Goal: Task Accomplishment & Management: Use online tool/utility

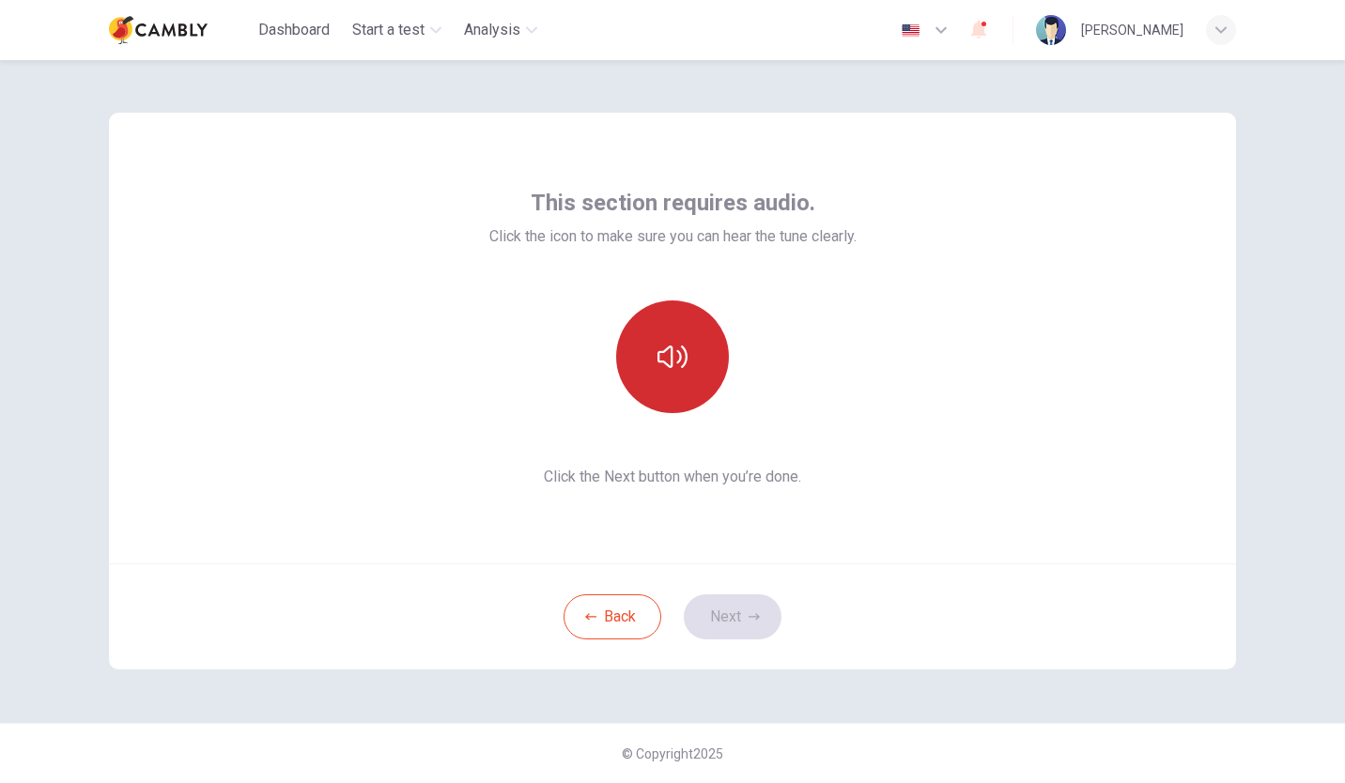
click at [660, 358] on icon "button" at bounding box center [673, 357] width 30 height 30
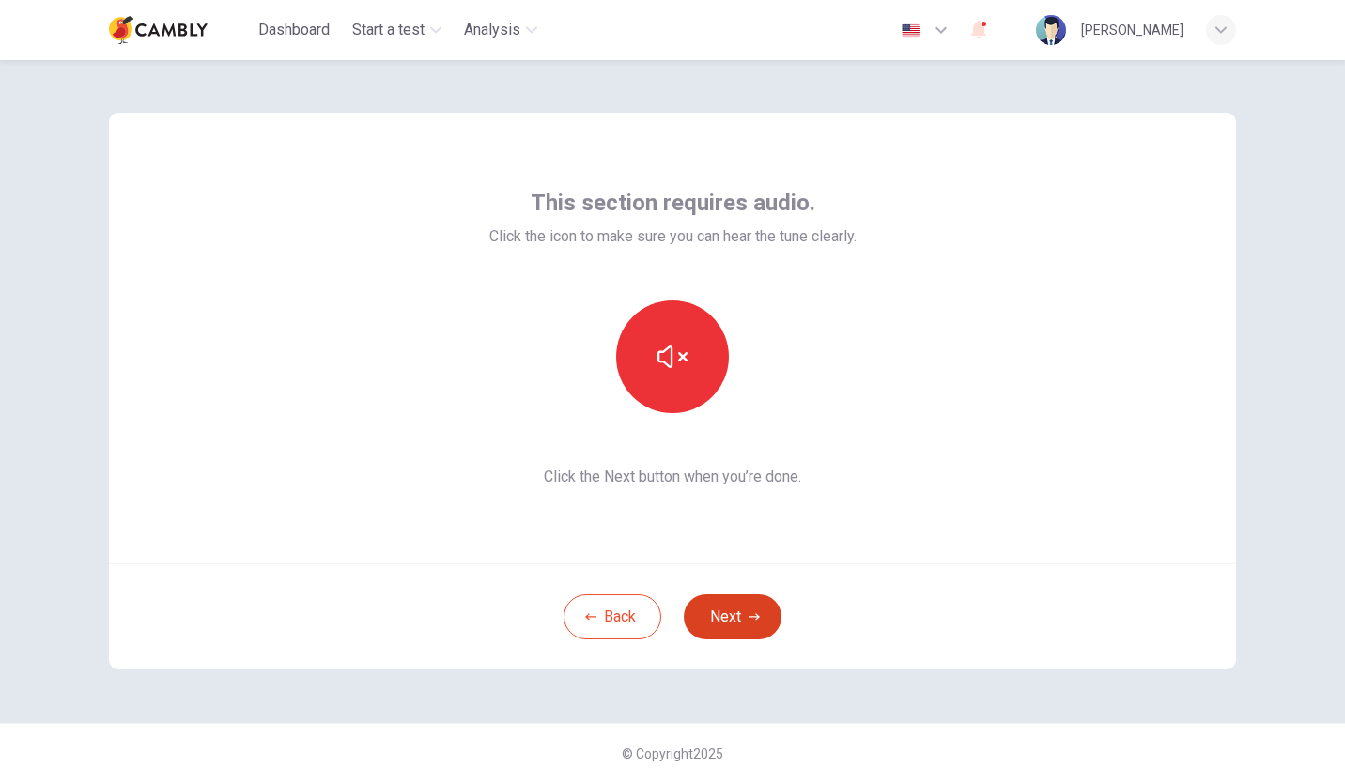
click at [730, 619] on button "Next" at bounding box center [733, 617] width 98 height 45
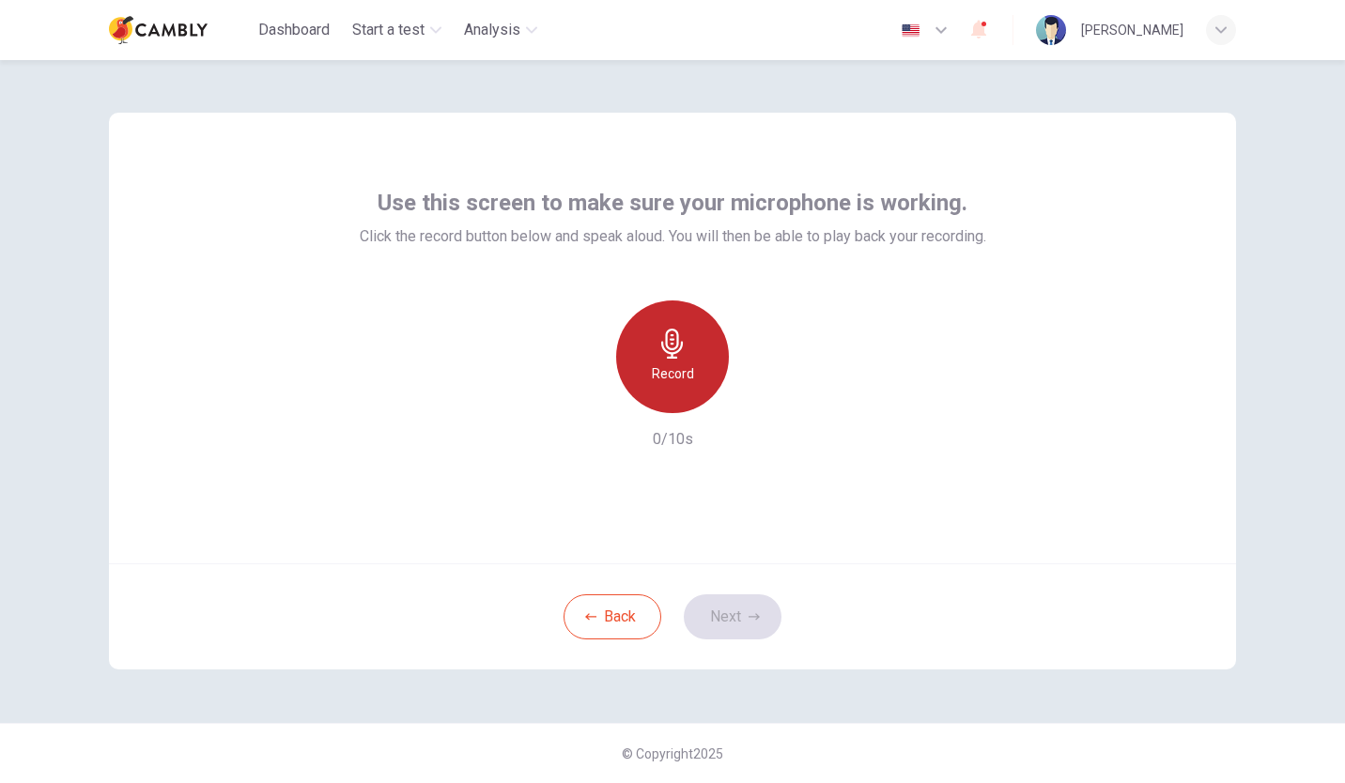
click at [678, 371] on h6 "Record" at bounding box center [673, 374] width 42 height 23
click at [824, 676] on div "Use this screen to make sure your microphone is working. Click the record butto…" at bounding box center [672, 391] width 1187 height 663
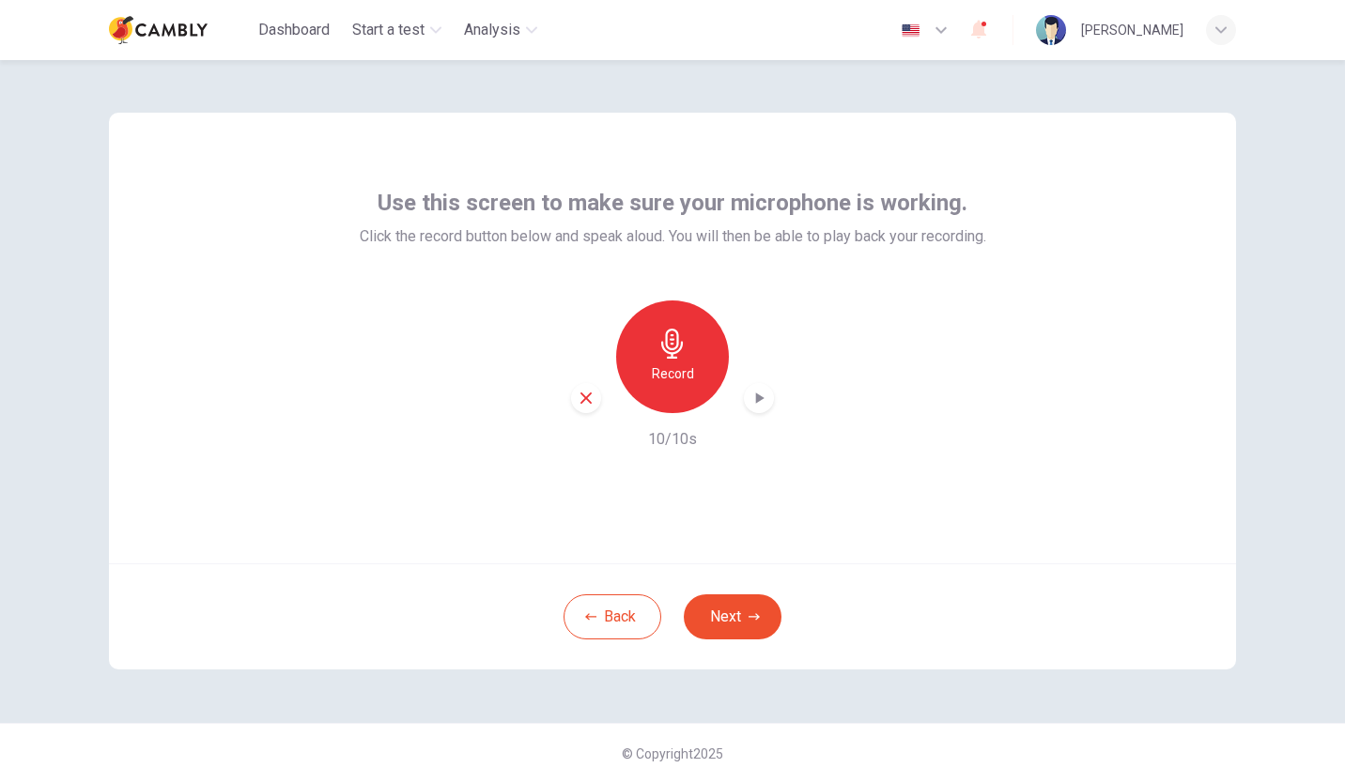
click at [761, 410] on div "button" at bounding box center [759, 398] width 30 height 30
click at [726, 616] on button "Next" at bounding box center [733, 617] width 98 height 45
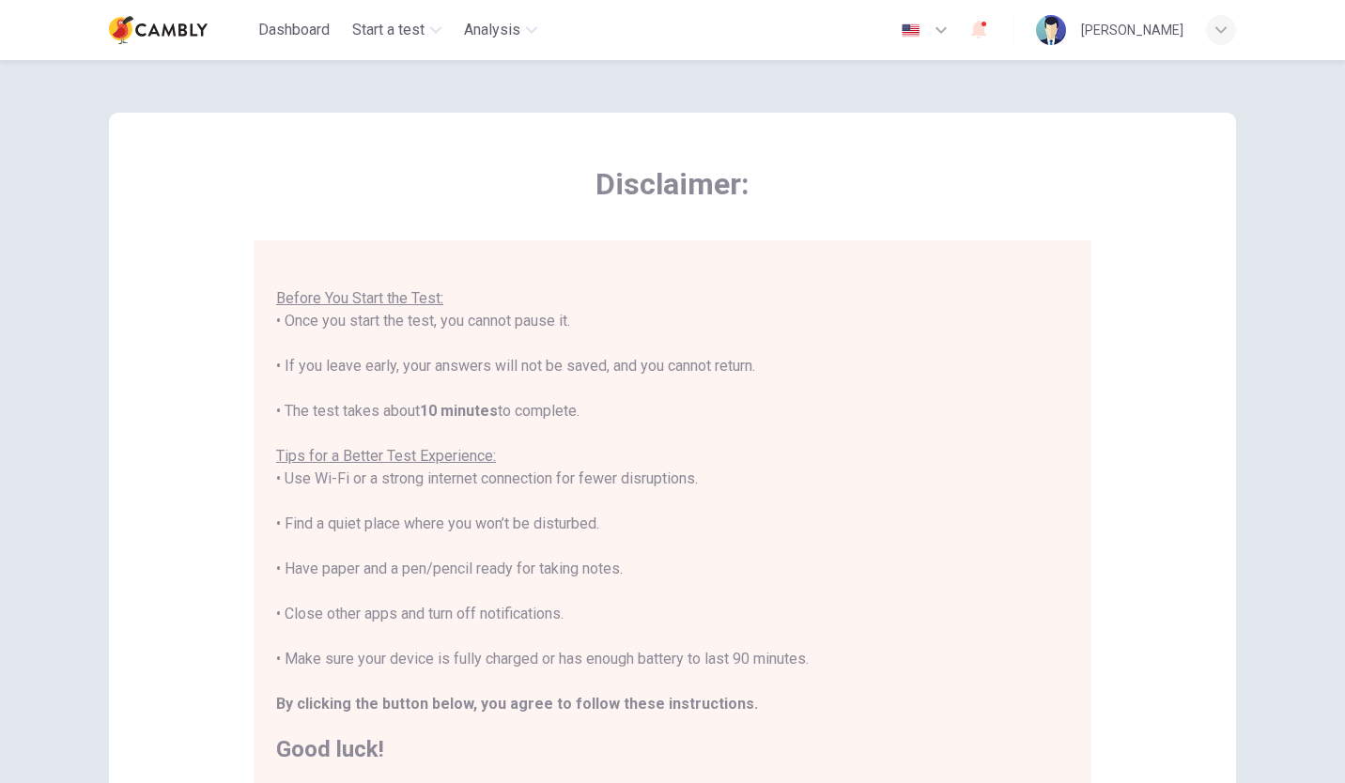
scroll to position [261, 0]
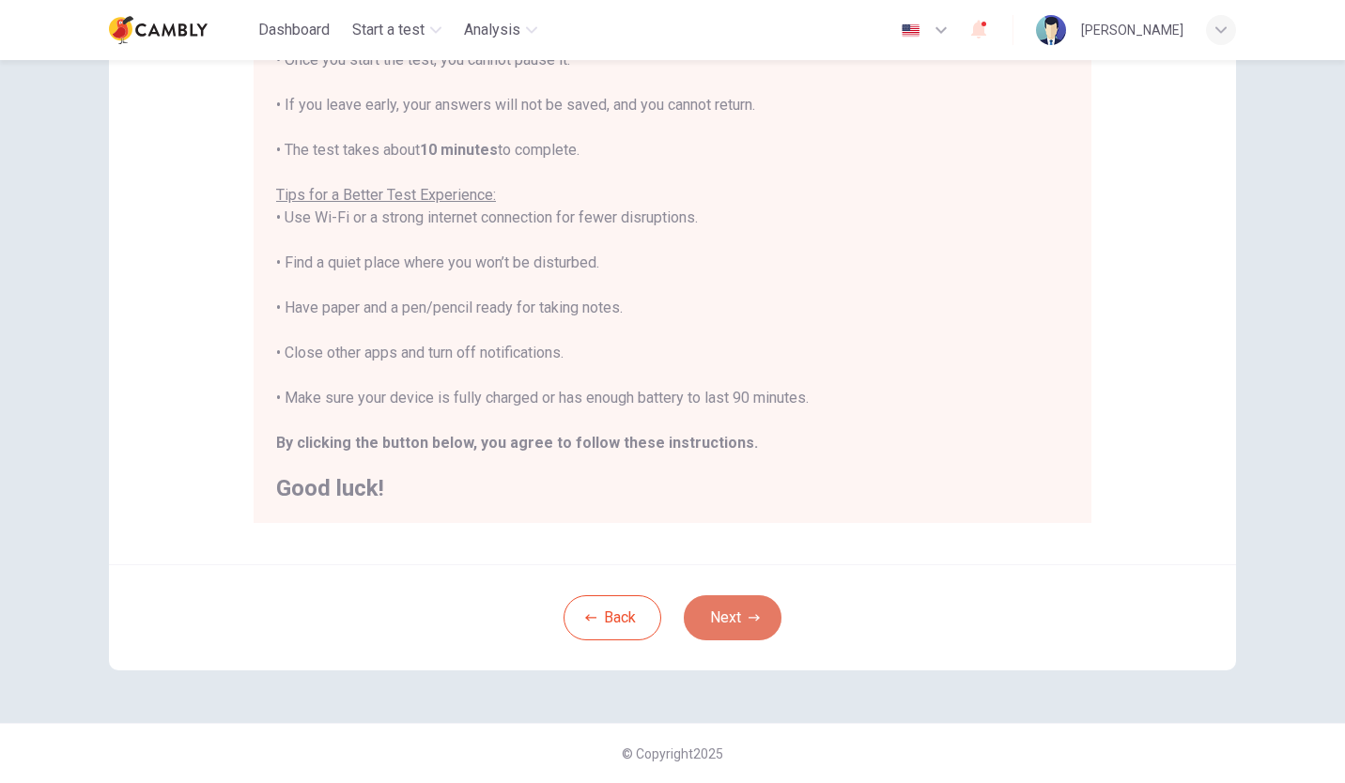
click at [723, 612] on button "Next" at bounding box center [733, 618] width 98 height 45
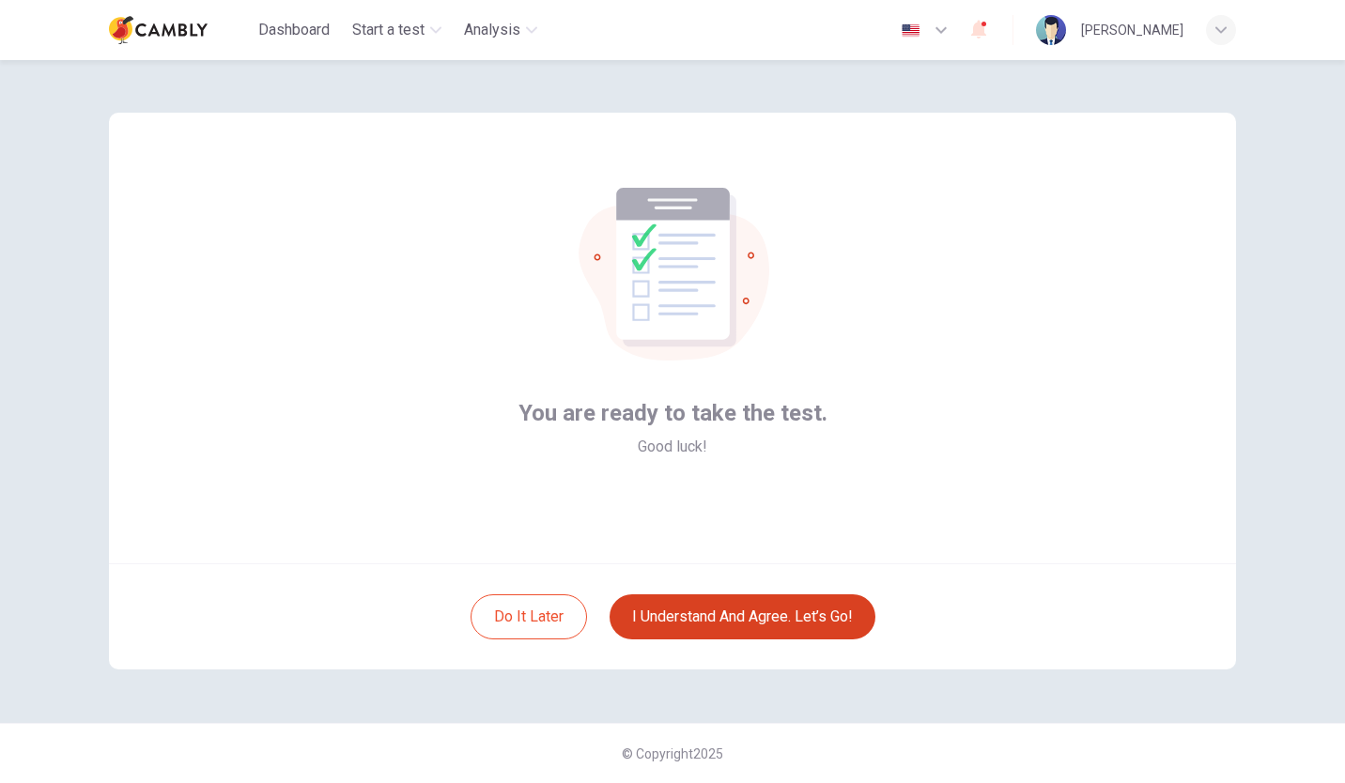
click at [736, 614] on button "I understand and agree. Let’s go!" at bounding box center [743, 617] width 266 height 45
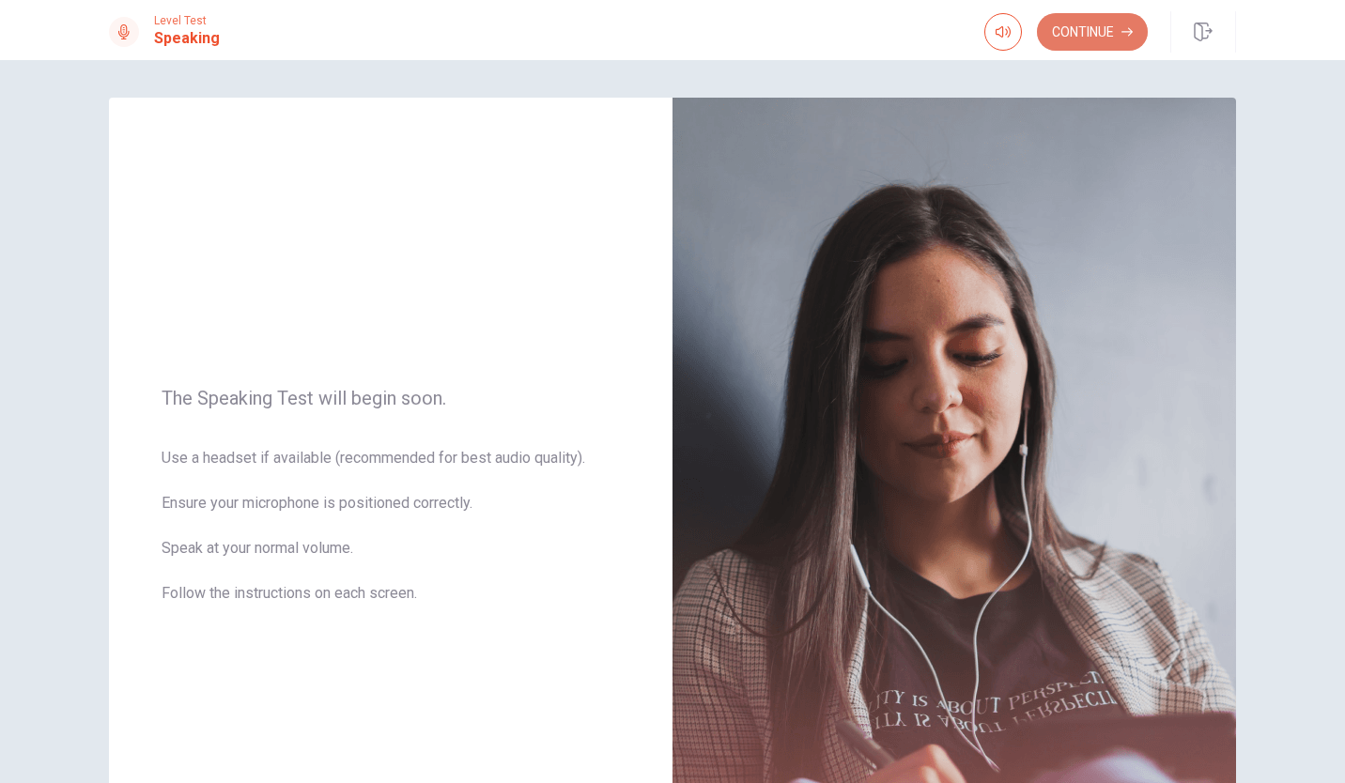
click at [1102, 28] on button "Continue" at bounding box center [1092, 32] width 111 height 38
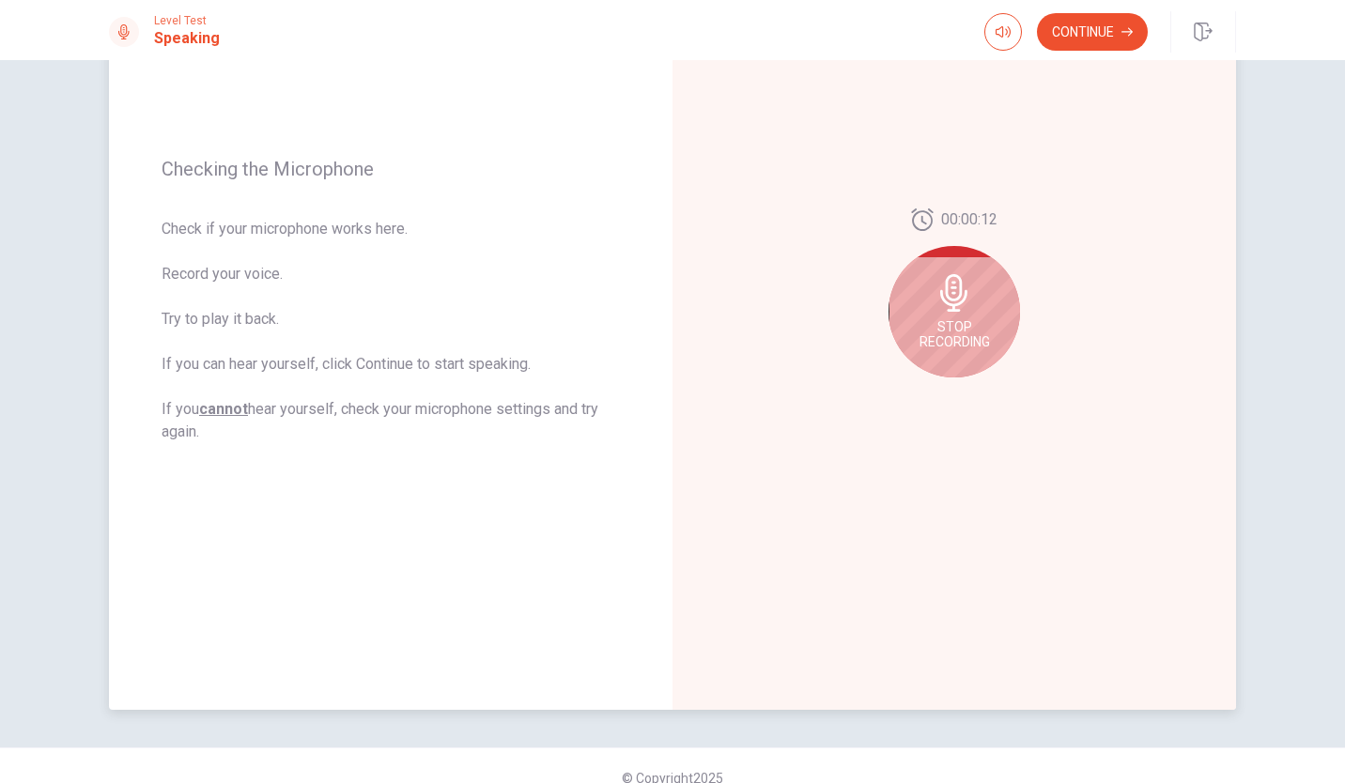
scroll to position [231, 0]
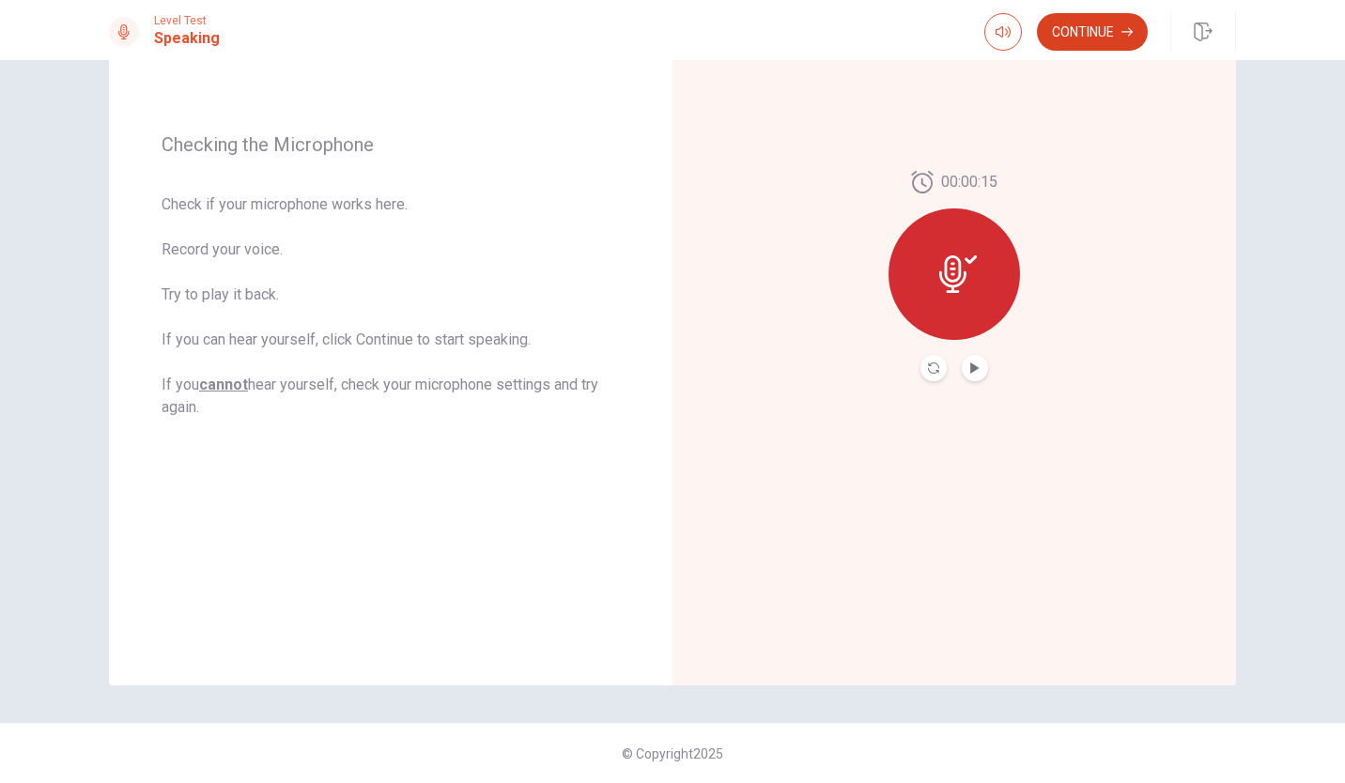
click at [1090, 28] on button "Continue" at bounding box center [1092, 32] width 111 height 38
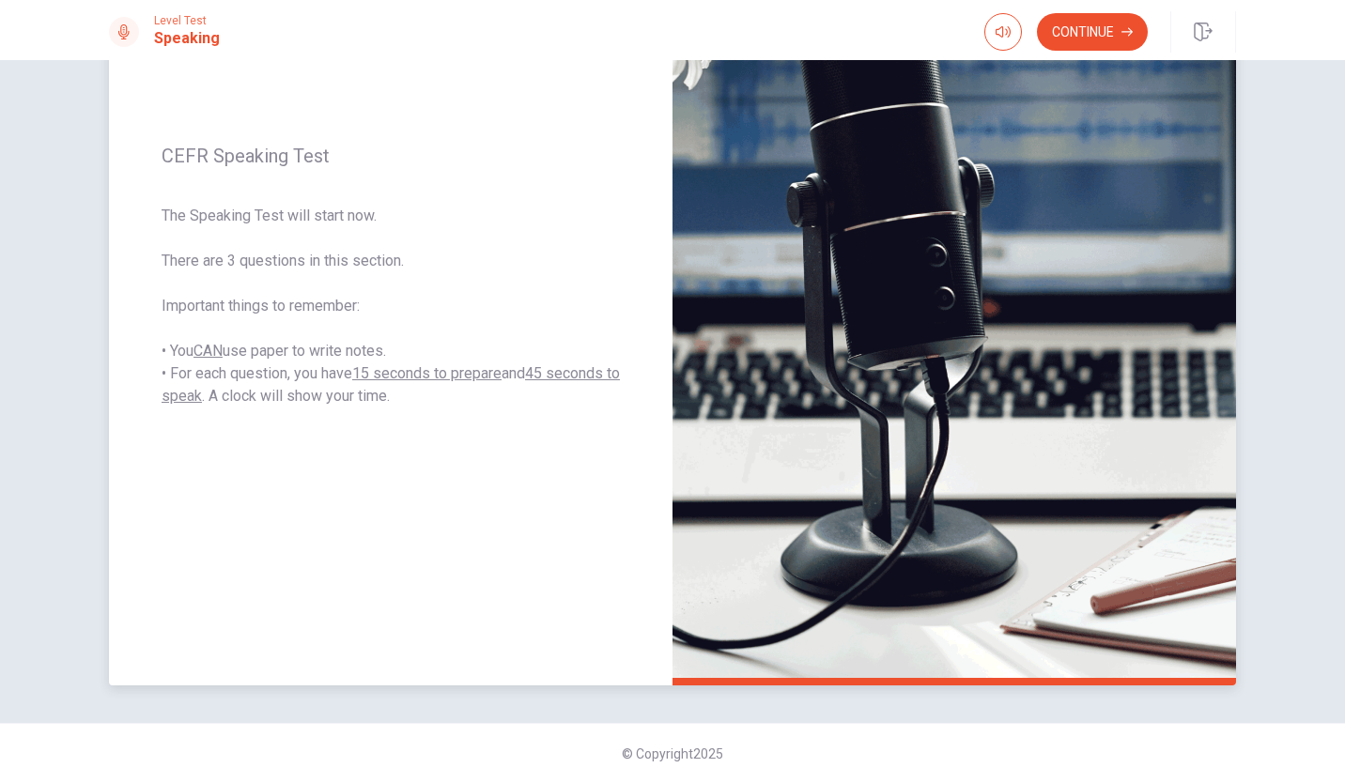
click at [610, 210] on span "The Speaking Test will start now. There are 3 questions in this section. Import…" at bounding box center [391, 306] width 458 height 203
click at [1089, 33] on button "Continue" at bounding box center [1092, 32] width 111 height 38
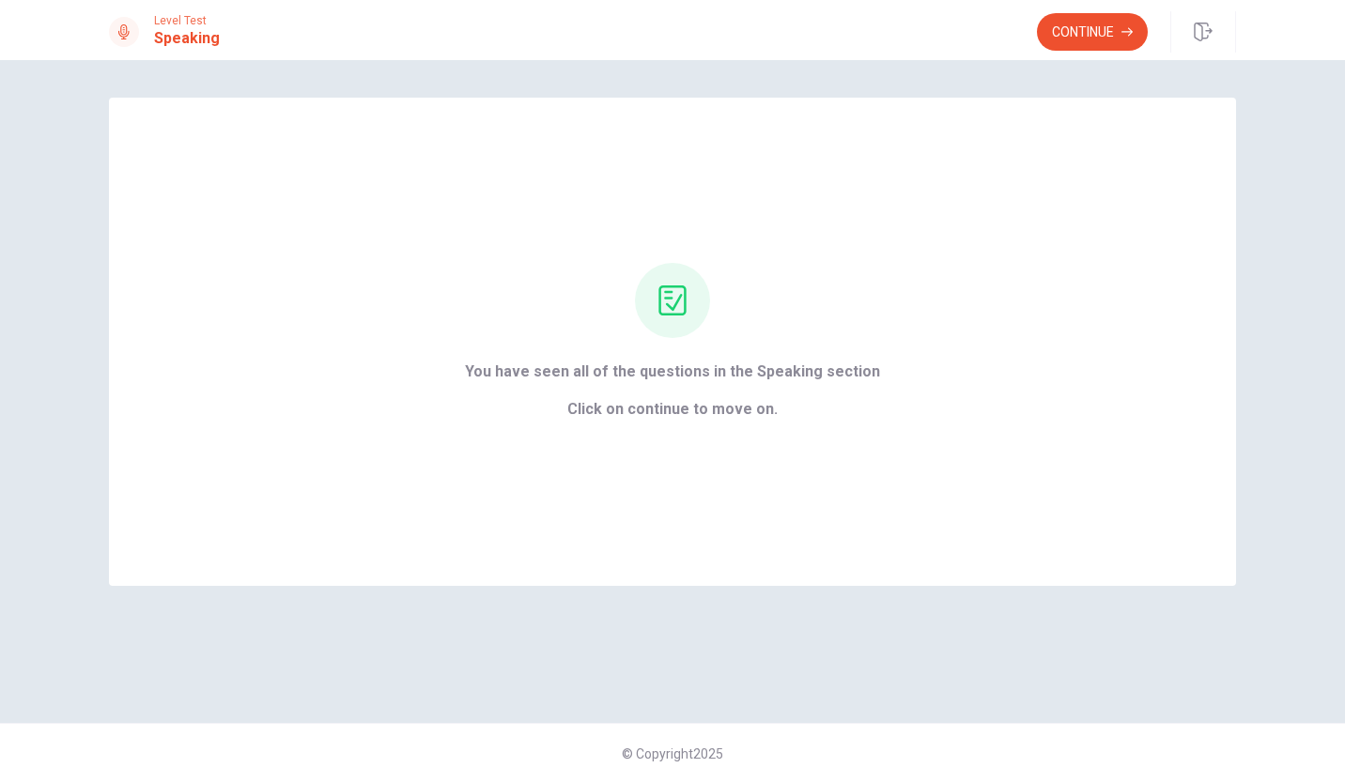
scroll to position [0, 0]
click at [699, 386] on div "You have seen all of the questions in the Speaking section Click on continue to…" at bounding box center [672, 391] width 415 height 60
click at [674, 413] on span "Click on continue to move on." at bounding box center [672, 409] width 415 height 23
click at [1079, 39] on button "Continue" at bounding box center [1092, 32] width 111 height 38
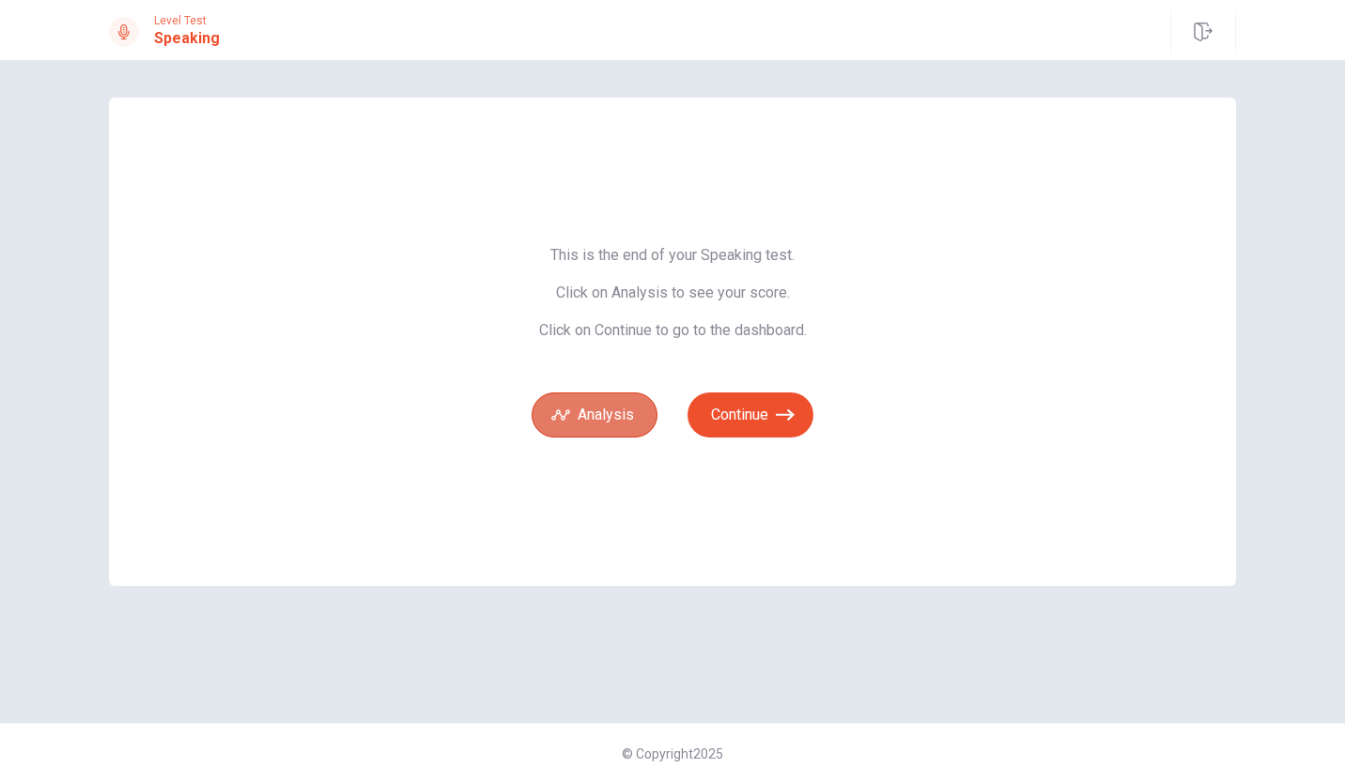
click at [575, 424] on button "Analysis" at bounding box center [595, 415] width 126 height 45
